Goal: Task Accomplishment & Management: Manage account settings

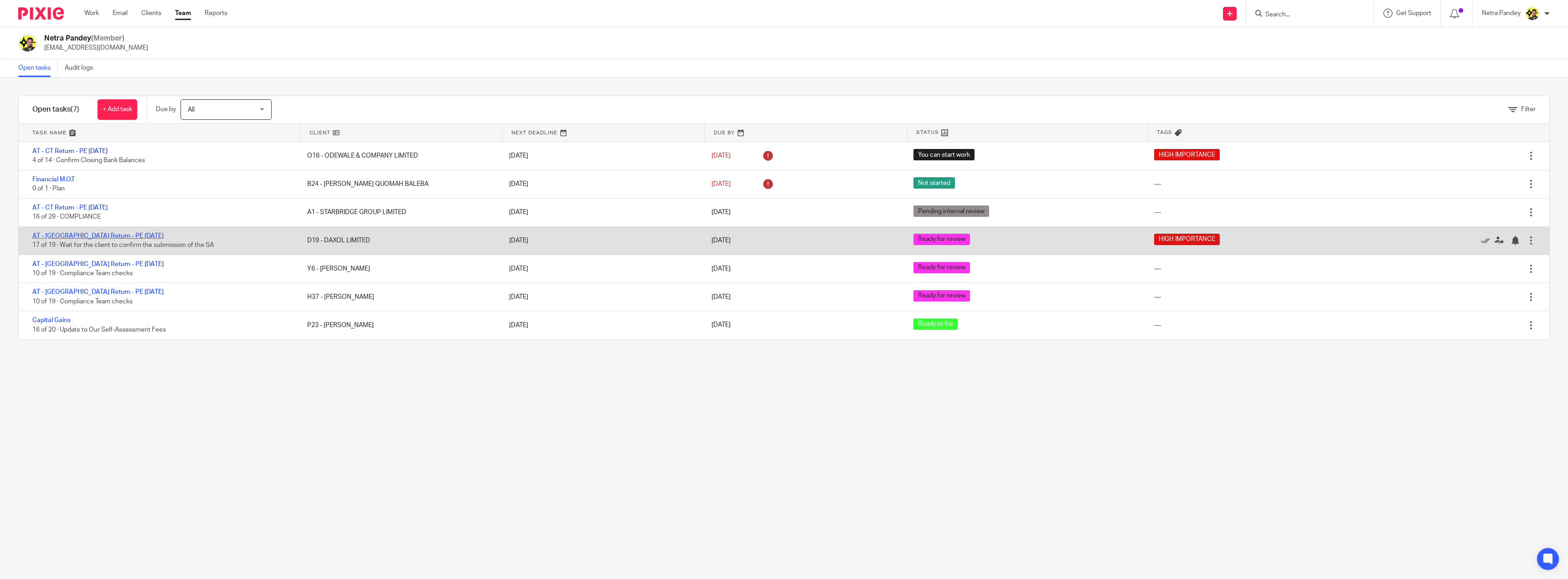
drag, startPoint x: 0, startPoint y: 0, endPoint x: 78, endPoint y: 236, distance: 248.6
click at [78, 236] on link "AT - [GEOGRAPHIC_DATA] Return - PE [DATE]" at bounding box center [98, 236] width 132 height 6
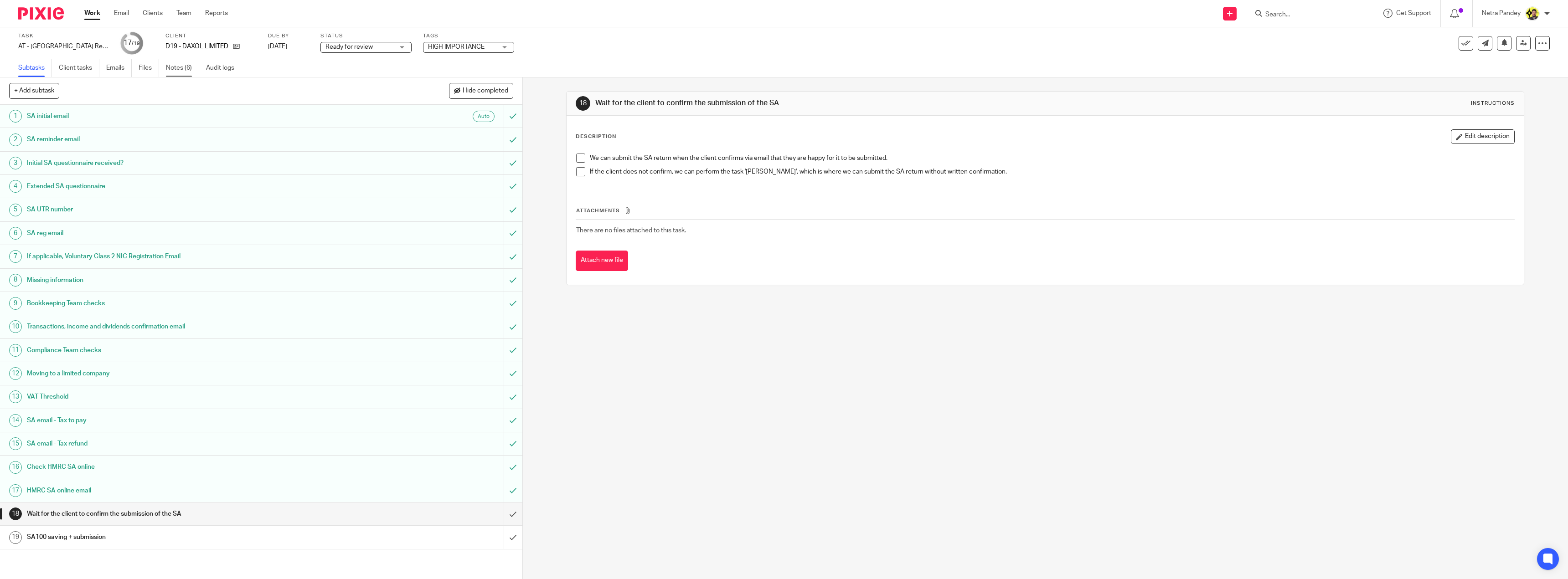
click at [182, 69] on link "Notes (6)" at bounding box center [182, 68] width 33 height 18
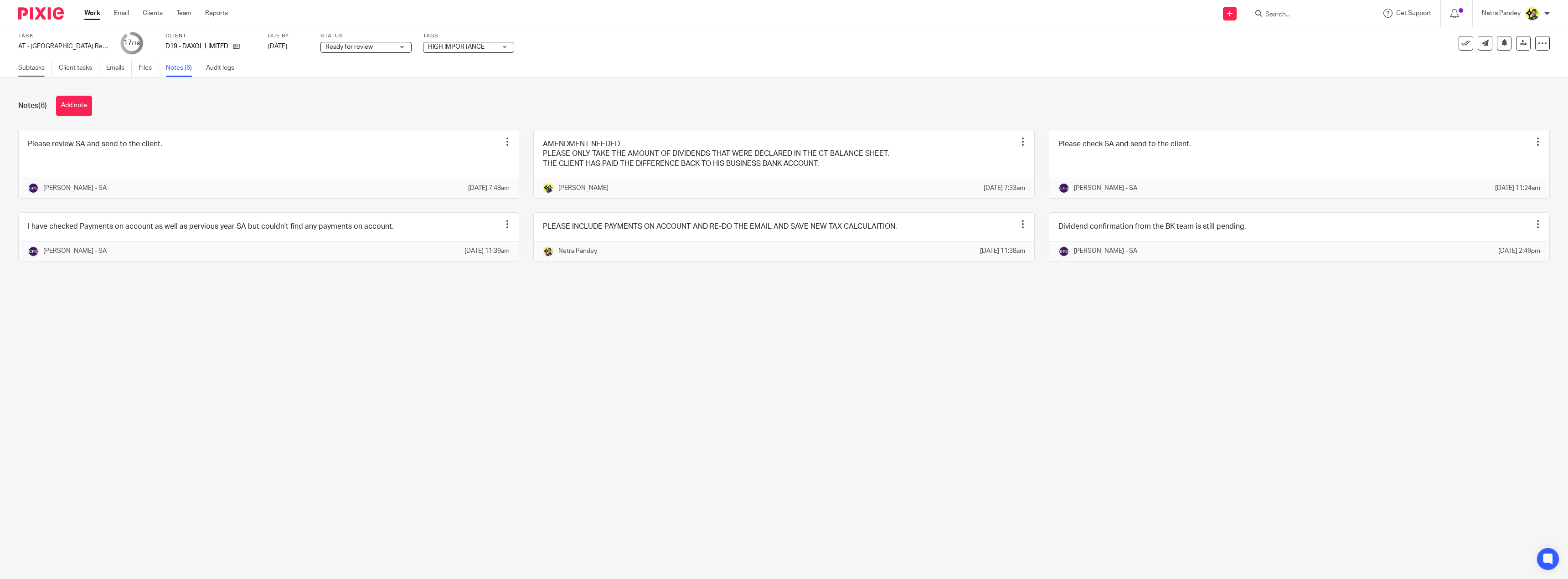
click at [42, 66] on link "Subtasks" at bounding box center [35, 68] width 34 height 18
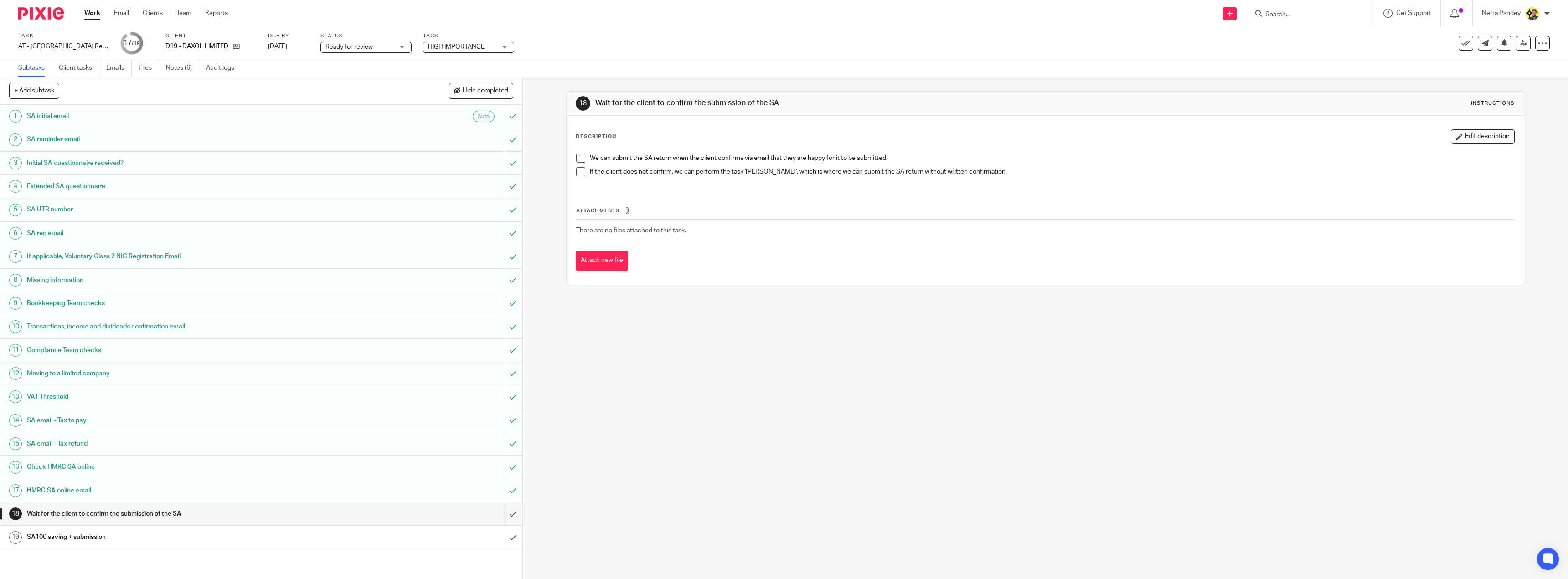
click at [369, 425] on div "SA email - Tax to pay" at bounding box center [261, 421] width 468 height 14
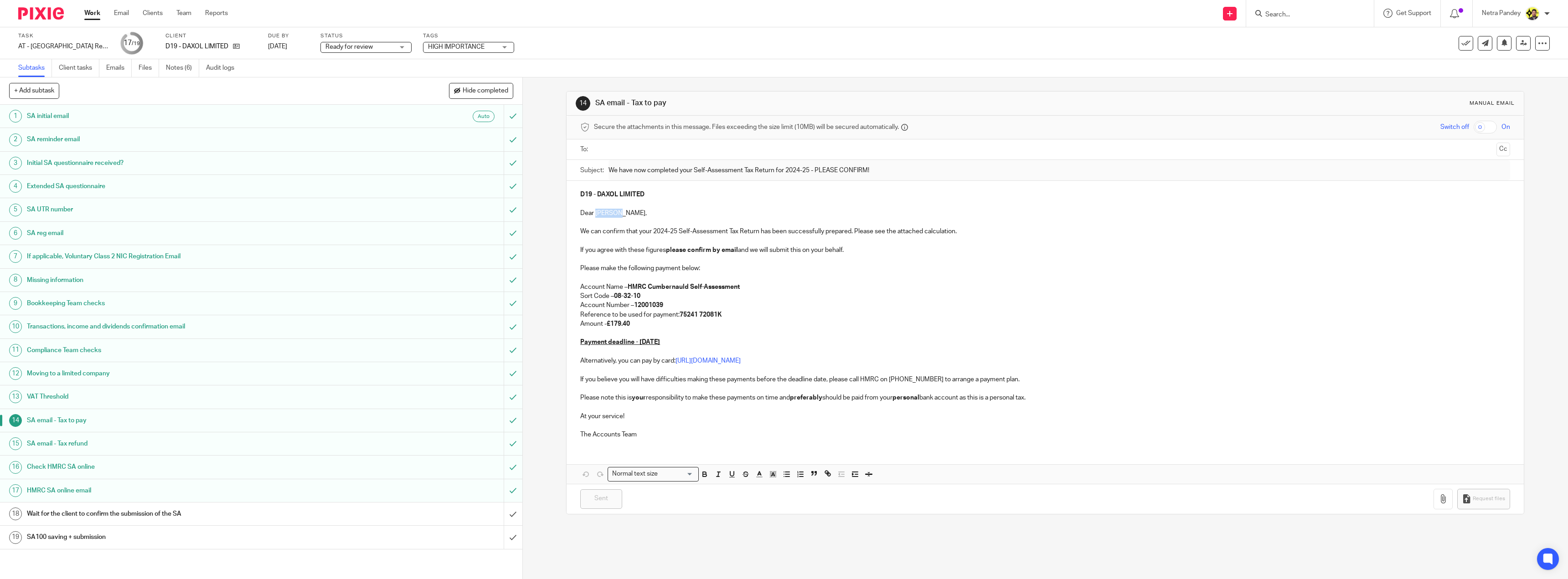
drag, startPoint x: 615, startPoint y: 214, endPoint x: 594, endPoint y: 212, distance: 21.1
click at [594, 212] on p "Dear Damian," at bounding box center [1045, 213] width 930 height 9
copy p "Damian,"
click at [170, 65] on link "Notes (6)" at bounding box center [182, 68] width 33 height 18
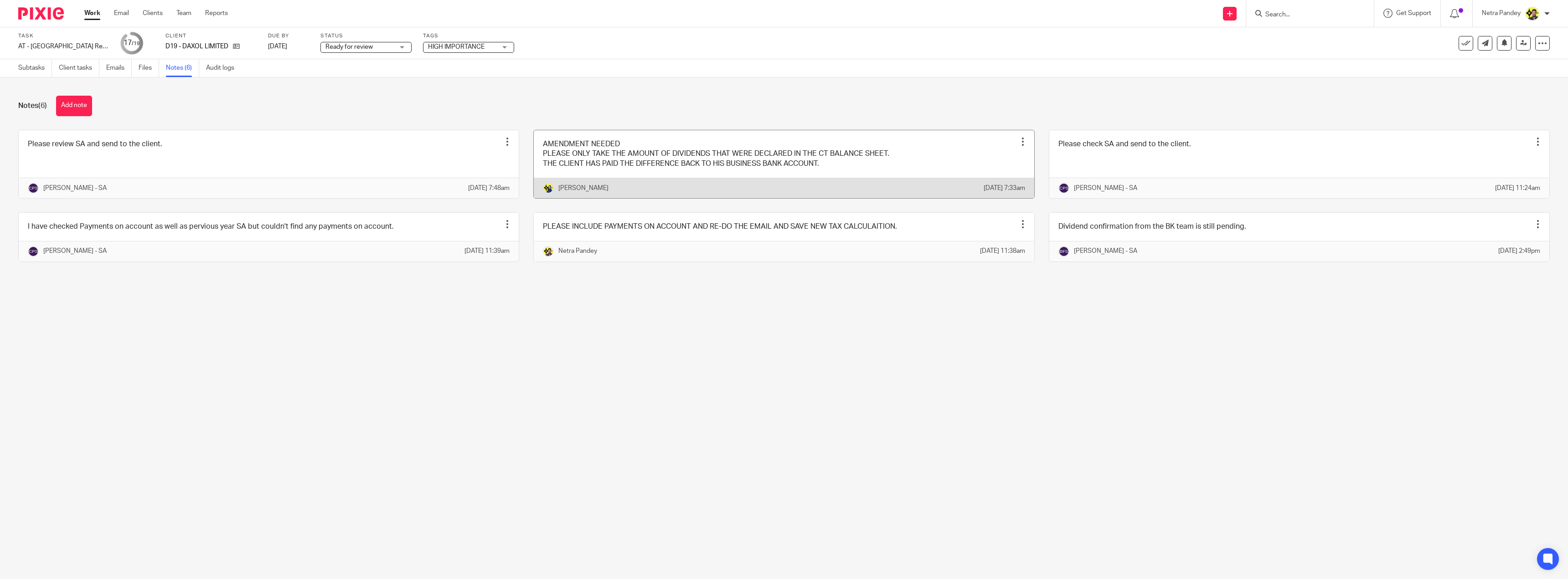
click at [756, 153] on link at bounding box center [784, 164] width 500 height 68
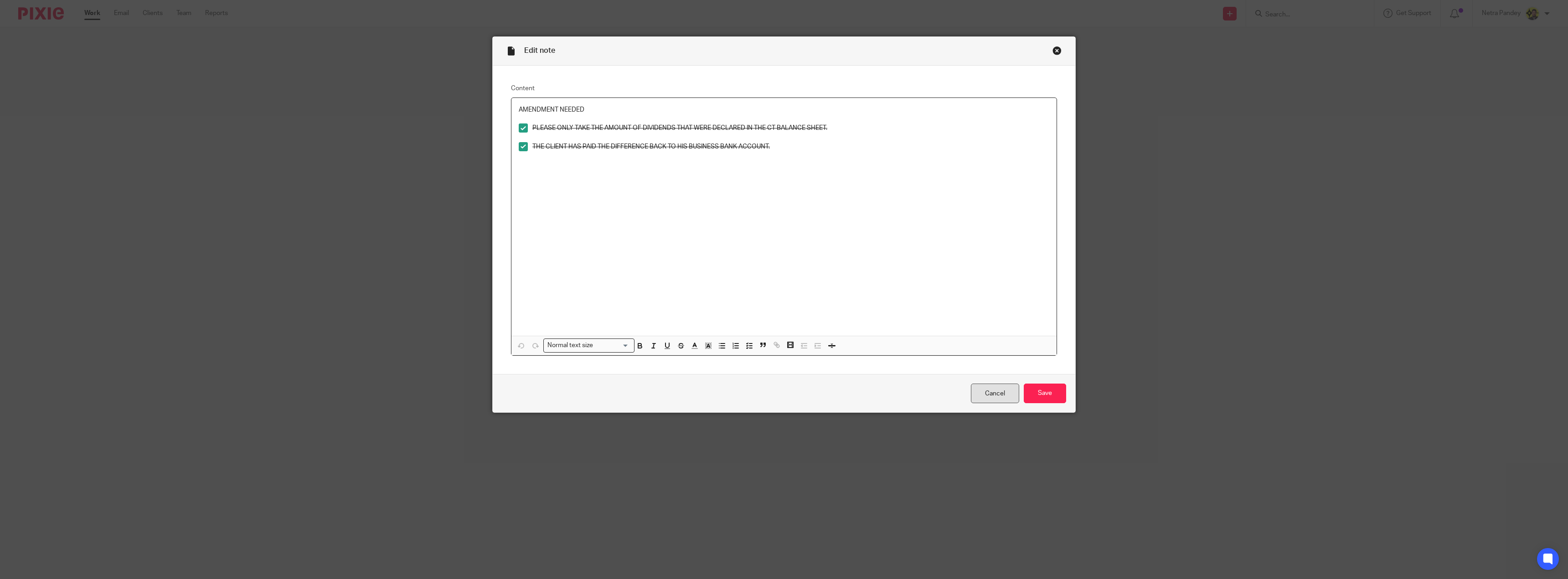
click at [988, 393] on link "Cancel" at bounding box center [995, 393] width 48 height 20
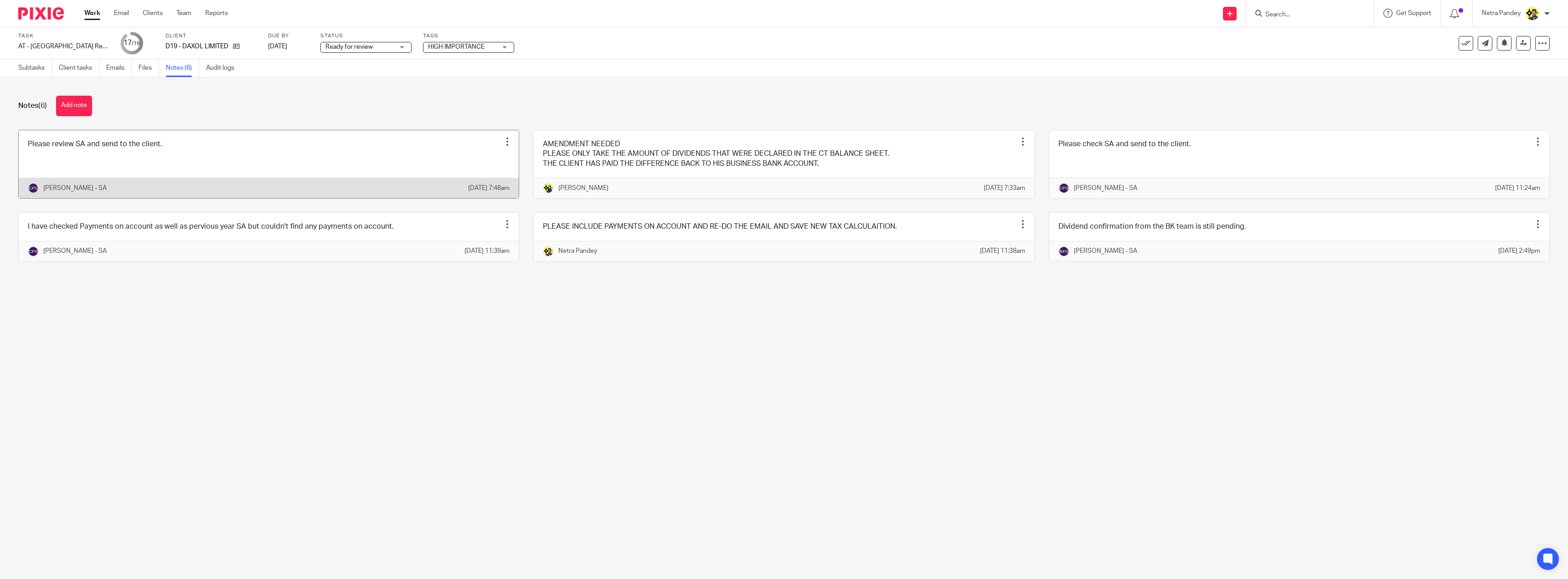
click at [126, 153] on link at bounding box center [268, 164] width 500 height 68
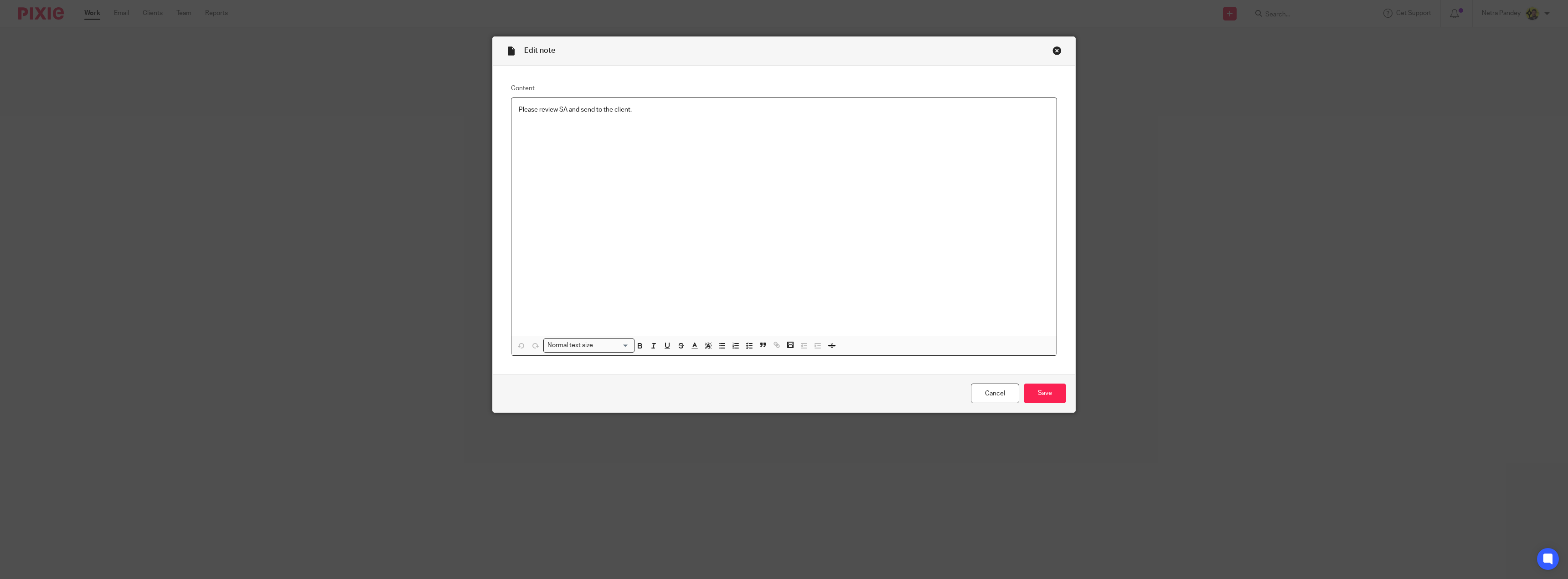
click at [636, 111] on p "Please review SA and send to the client." at bounding box center [784, 110] width 531 height 9
click at [563, 129] on p "How did you get 3,745.47 dividends?" at bounding box center [784, 128] width 531 height 9
click at [637, 133] on div "Please review SA and send to the client. How did you get £3,745.47 dividends?" at bounding box center [784, 217] width 545 height 238
drag, startPoint x: 636, startPoint y: 128, endPoint x: 513, endPoint y: 125, distance: 123.0
click at [513, 125] on div "Please review SA and send to the client. How did you get £3,745.47 dividends?" at bounding box center [784, 217] width 545 height 238
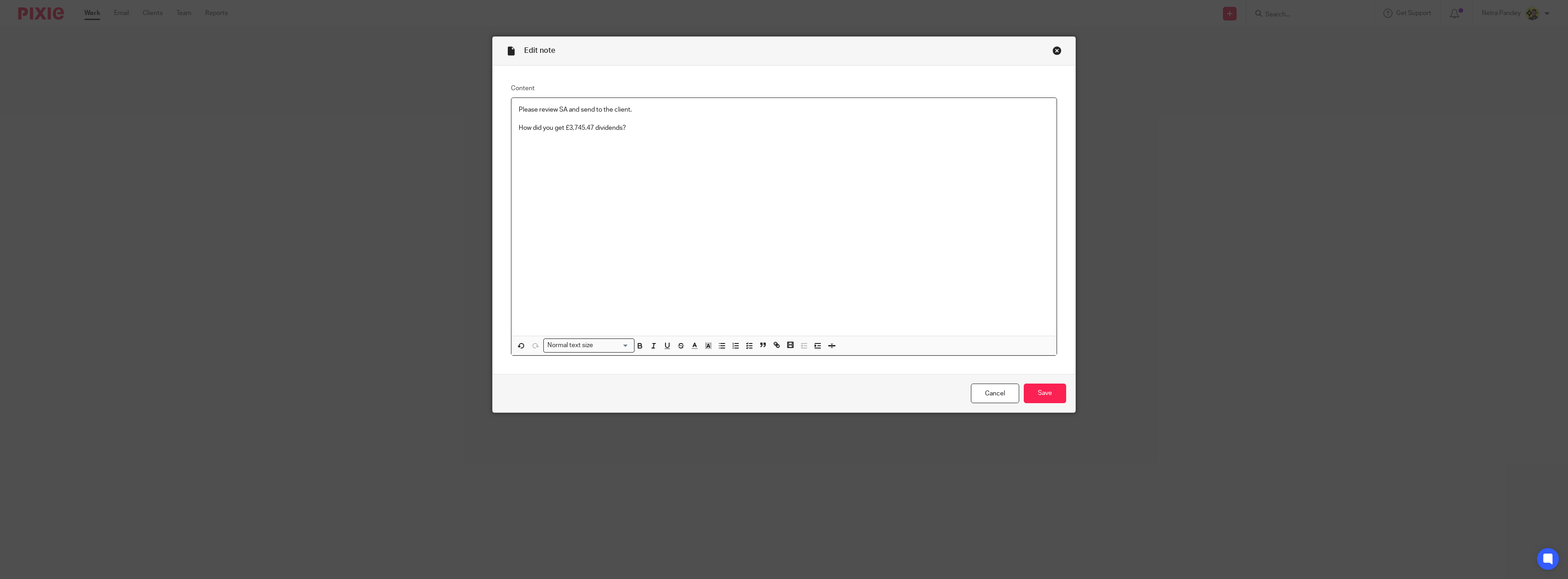
drag, startPoint x: 627, startPoint y: 133, endPoint x: 662, endPoint y: 139, distance: 35.5
click at [628, 133] on div "Please review SA and send to the client. How did you get £3,745.47 dividends?" at bounding box center [784, 217] width 545 height 238
click at [659, 127] on p "How did you get £3,745.47 dividends?" at bounding box center [784, 128] width 531 height 9
drag, startPoint x: 833, startPoint y: 126, endPoint x: 666, endPoint y: 349, distance: 278.6
click at [386, 133] on div "Edit note Content Please review SA and send to the client. How did you get £3,7…" at bounding box center [784, 289] width 1568 height 579
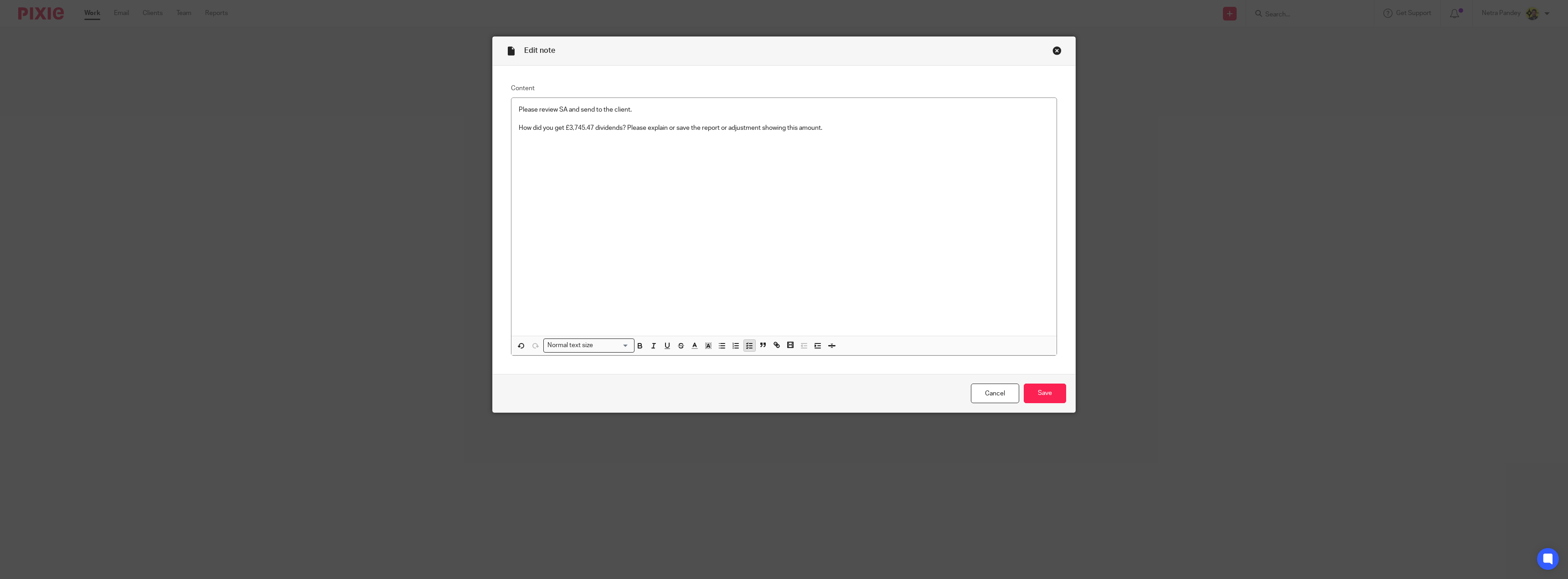
click at [751, 344] on div "Normal text size Loading... Remove Edit Insert new video Copy and paste the vid…" at bounding box center [784, 346] width 545 height 20
drag, startPoint x: 829, startPoint y: 130, endPoint x: 514, endPoint y: 132, distance: 315.0
click at [513, 131] on div "Please review SA and send to the client. How did you get £3,745.47 dividends? P…" at bounding box center [784, 217] width 545 height 238
click at [747, 340] on button "button" at bounding box center [749, 346] width 11 height 11
click at [1042, 392] on input "Save" at bounding box center [1045, 393] width 43 height 20
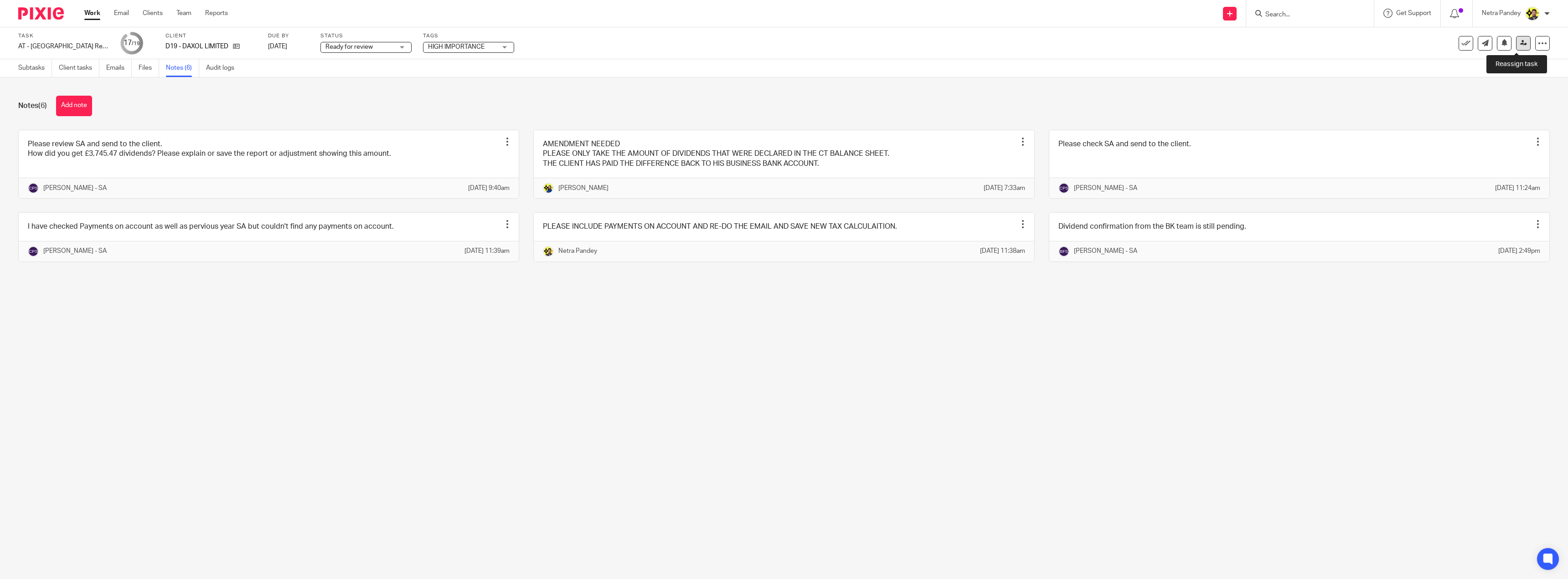
click at [1520, 43] on icon at bounding box center [1524, 43] width 7 height 7
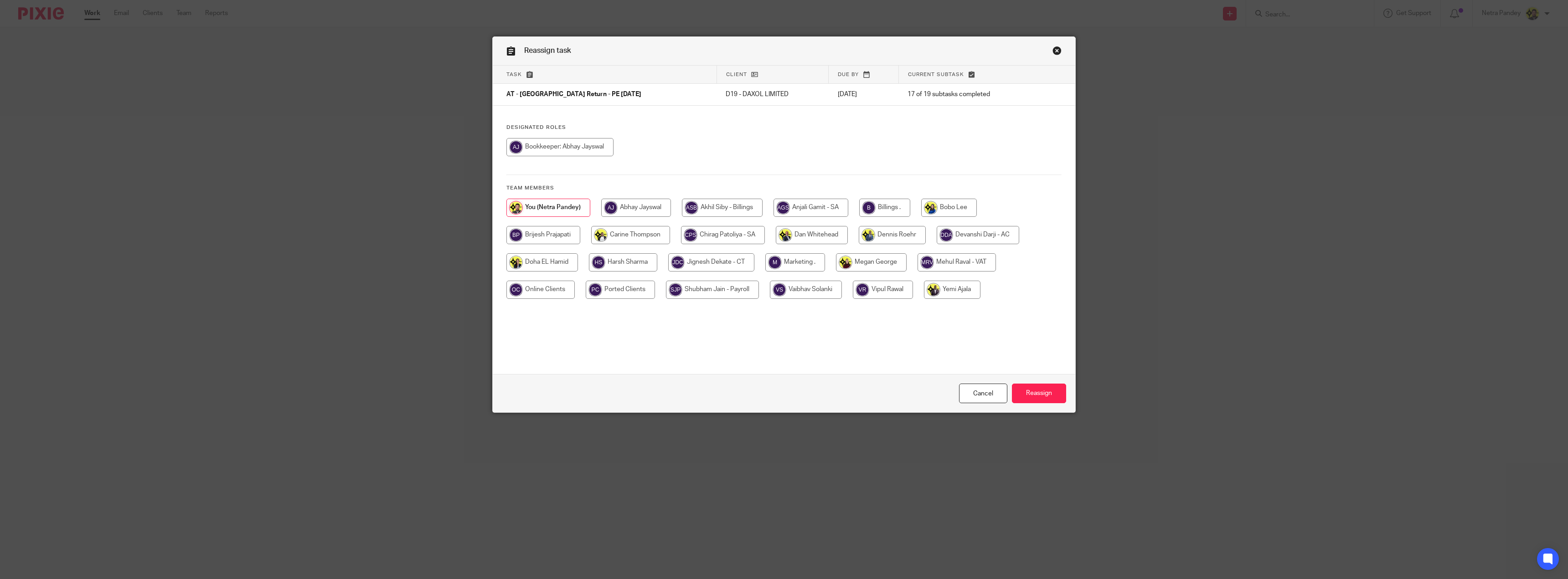
click at [736, 237] on input "radio" at bounding box center [723, 235] width 84 height 18
radio input "true"
click at [1012, 388] on input "Reassign" at bounding box center [1039, 393] width 54 height 20
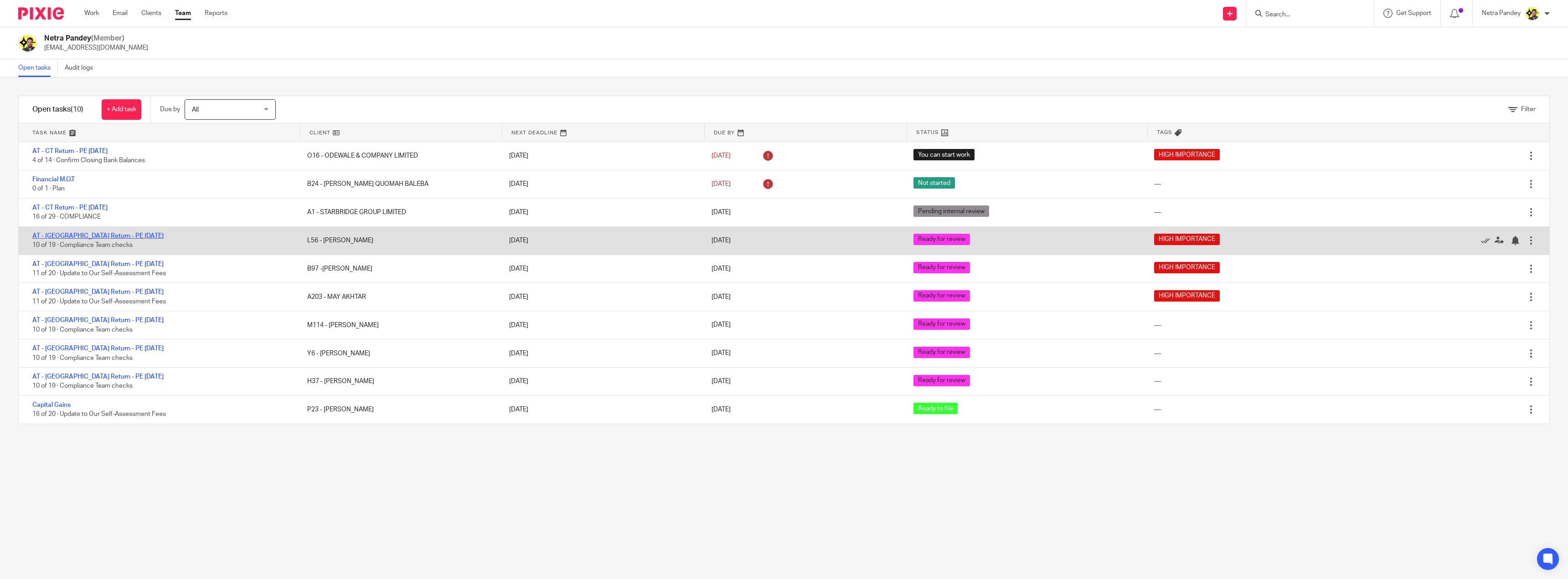
click at [90, 235] on link "AT - [GEOGRAPHIC_DATA] Return - PE [DATE]" at bounding box center [98, 236] width 132 height 6
